Goal: Contribute content: Add original content to the website for others to see

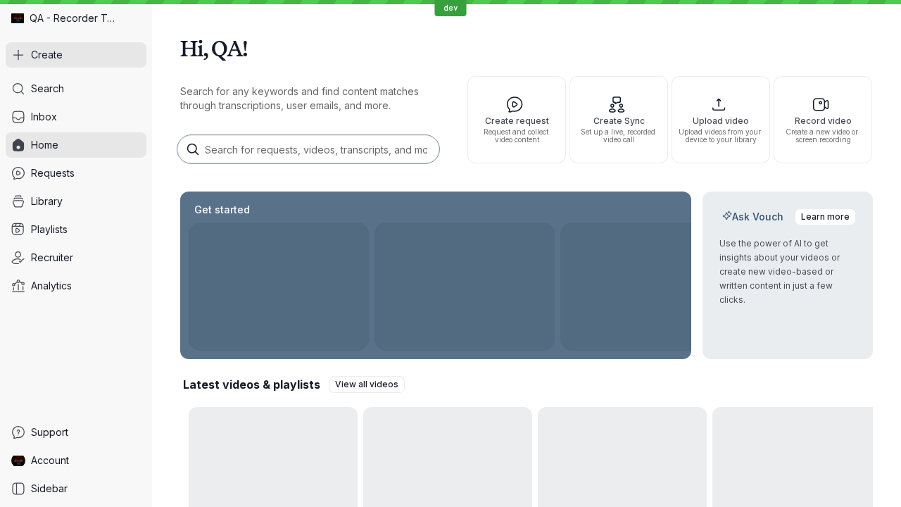
click at [76, 55] on button "Create" at bounding box center [76, 54] width 141 height 25
